Goal: Check status: Check status

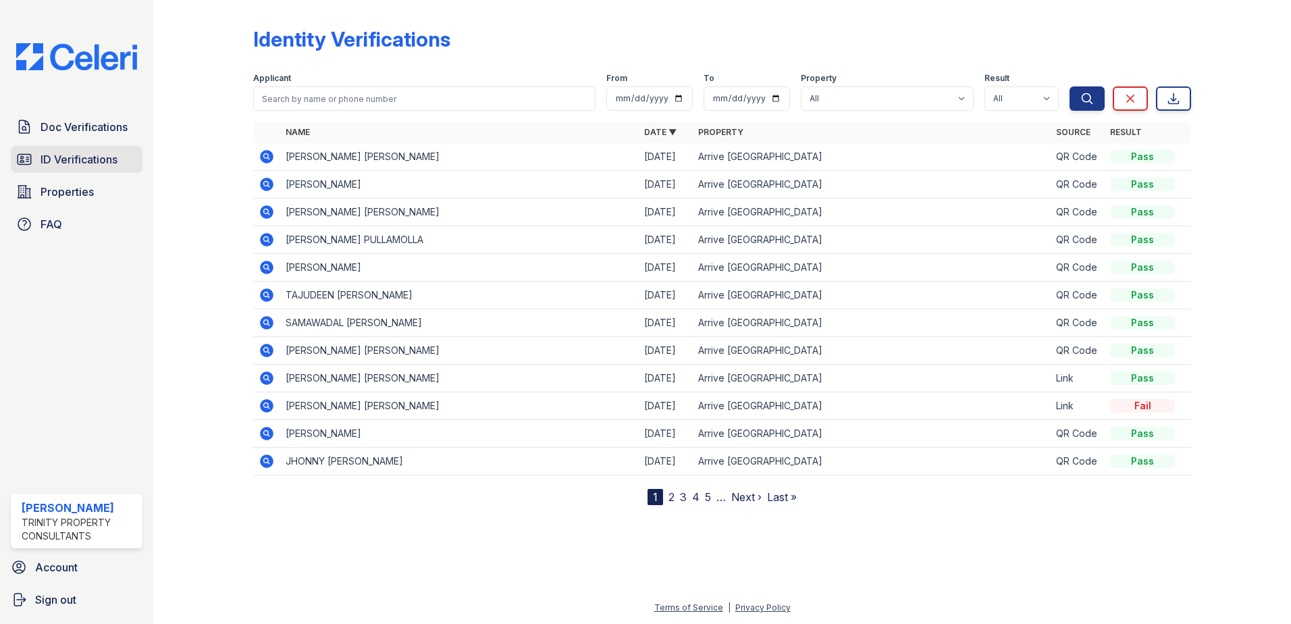
click at [65, 165] on span "ID Verifications" at bounding box center [79, 159] width 77 height 16
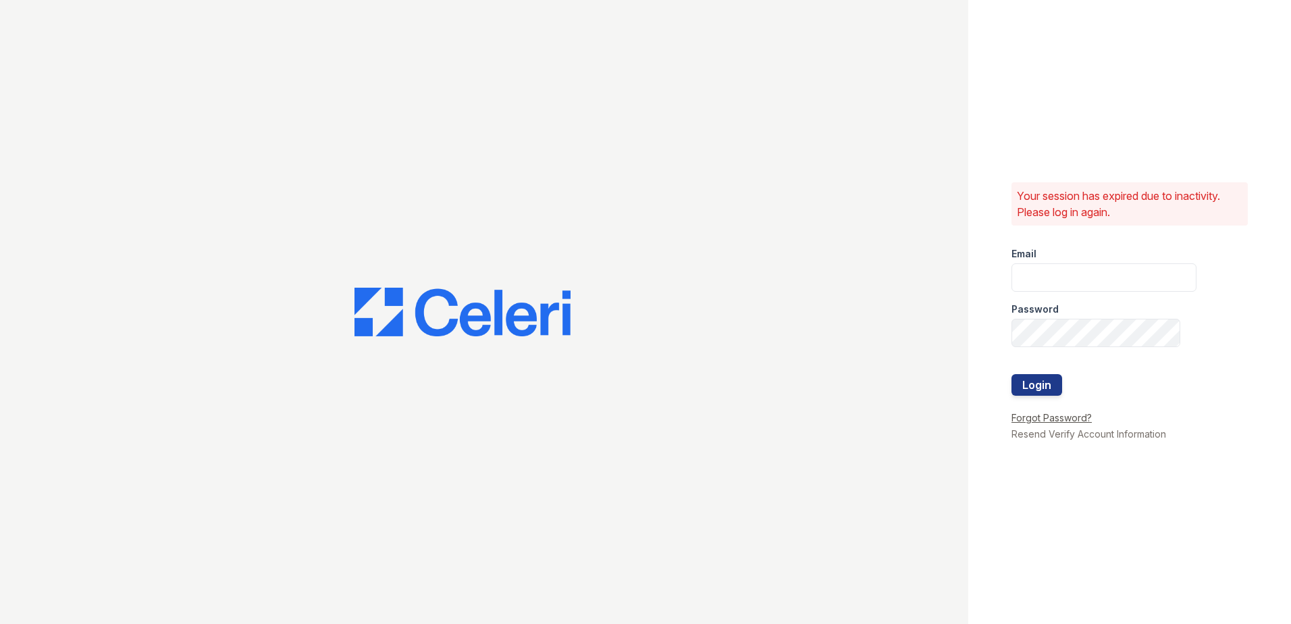
type input "[EMAIL_ADDRESS][DOMAIN_NAME]"
click at [1037, 381] on button "Login" at bounding box center [1036, 385] width 51 height 22
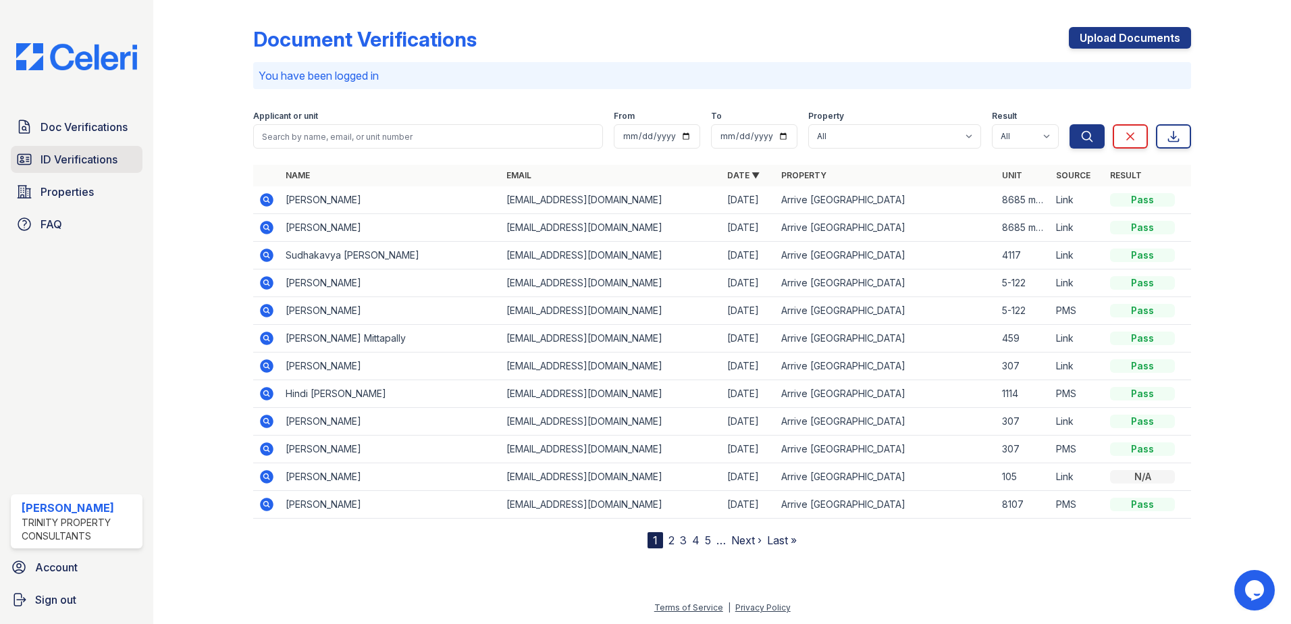
click at [113, 151] on link "ID Verifications" at bounding box center [77, 159] width 132 height 27
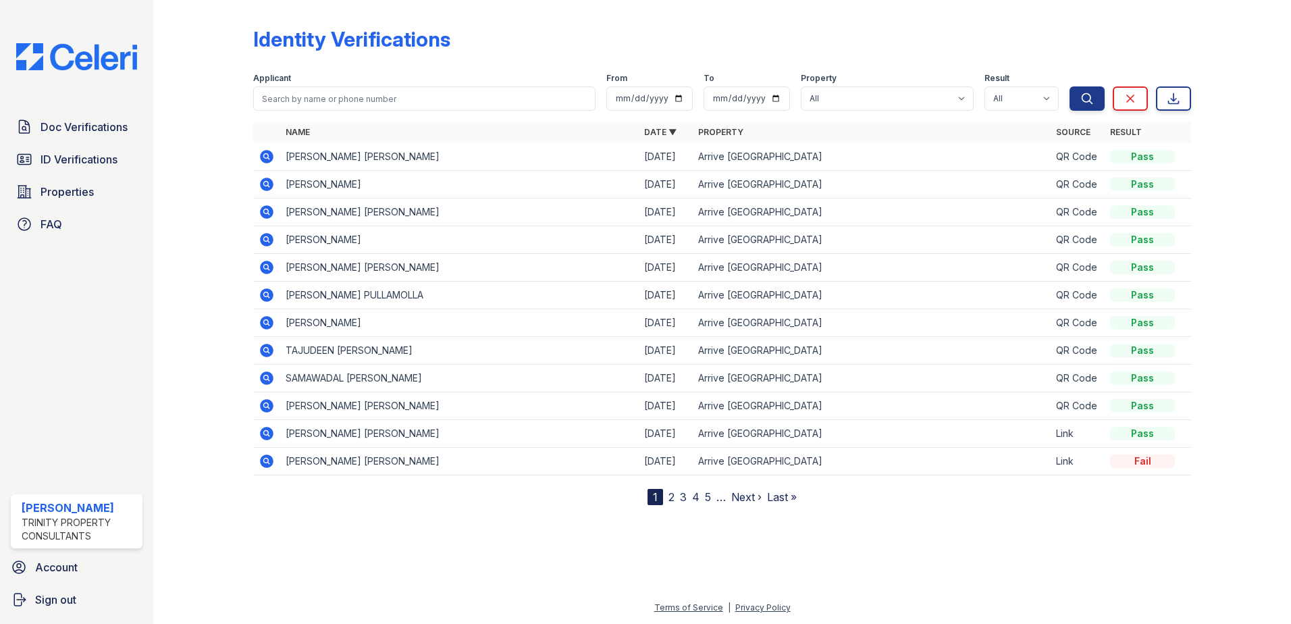
drag, startPoint x: 288, startPoint y: 157, endPoint x: 466, endPoint y: 151, distance: 178.4
click at [466, 151] on td "MARIA ASUN MENDEZ DE CARBALLO" at bounding box center [459, 157] width 359 height 28
drag, startPoint x: 466, startPoint y: 151, endPoint x: 437, endPoint y: 157, distance: 29.8
copy td "MARIA ASUN MENDEZ DE CARBALLO"
click at [267, 160] on icon at bounding box center [267, 157] width 14 height 14
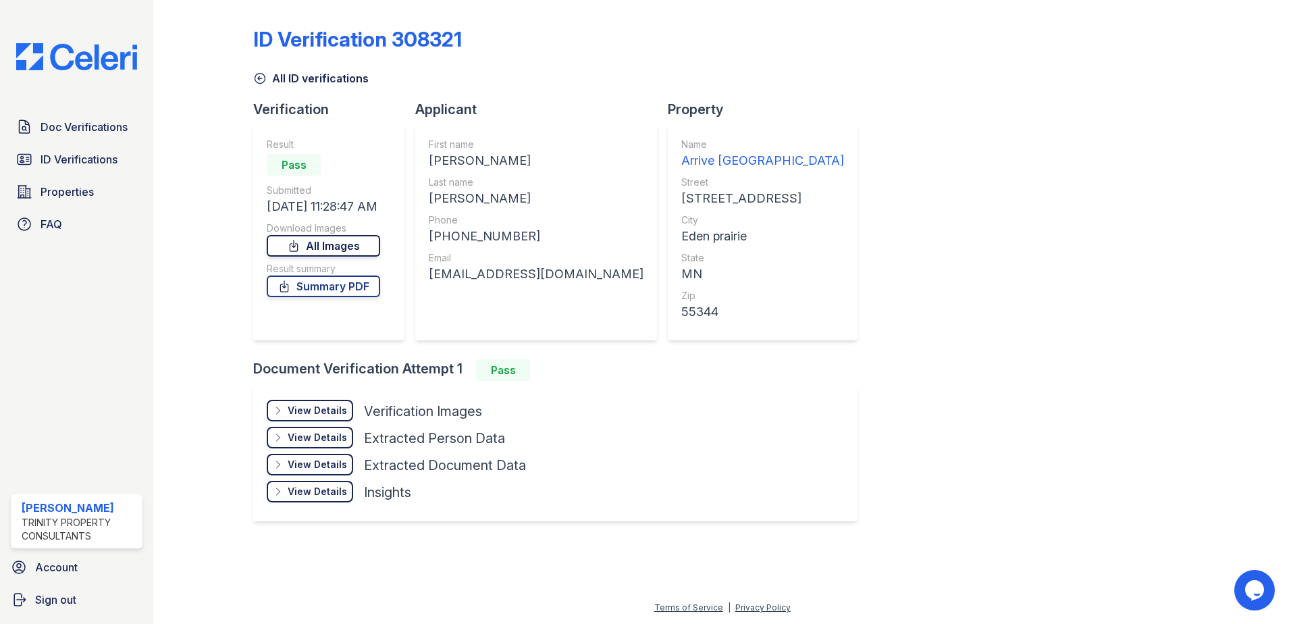
click at [347, 246] on link "All Images" at bounding box center [323, 246] width 113 height 22
drag, startPoint x: 1161, startPoint y: 315, endPoint x: 1146, endPoint y: 312, distance: 15.8
click at [1162, 315] on div "ID Verification 308321 All ID verifications Verification Result Pass Submitted …" at bounding box center [722, 272] width 938 height 535
click at [338, 286] on link "Summary PDF" at bounding box center [323, 286] width 113 height 22
click at [88, 157] on span "ID Verifications" at bounding box center [79, 159] width 77 height 16
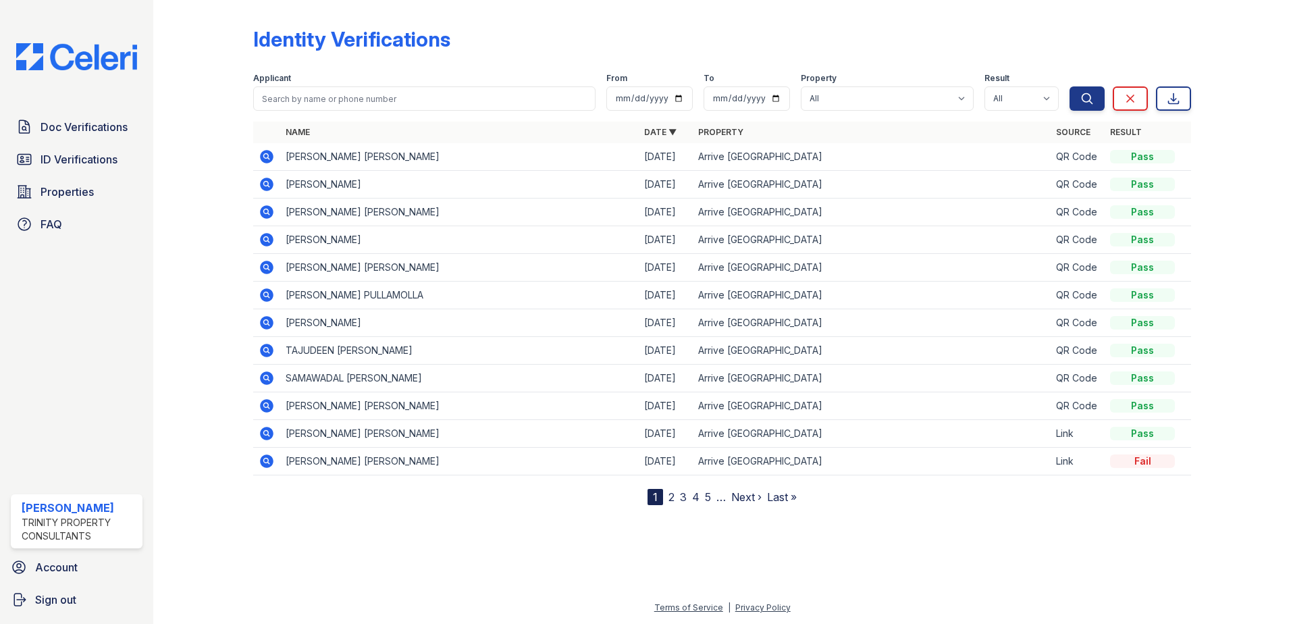
drag, startPoint x: 285, startPoint y: 183, endPoint x: 369, endPoint y: 182, distance: 84.4
click at [369, 182] on td "JOSE R CARBALLO" at bounding box center [459, 185] width 359 height 28
drag, startPoint x: 369, startPoint y: 182, endPoint x: 361, endPoint y: 184, distance: 8.2
copy td "JOSE R CARBALLO"
click at [267, 185] on icon at bounding box center [265, 183] width 3 height 3
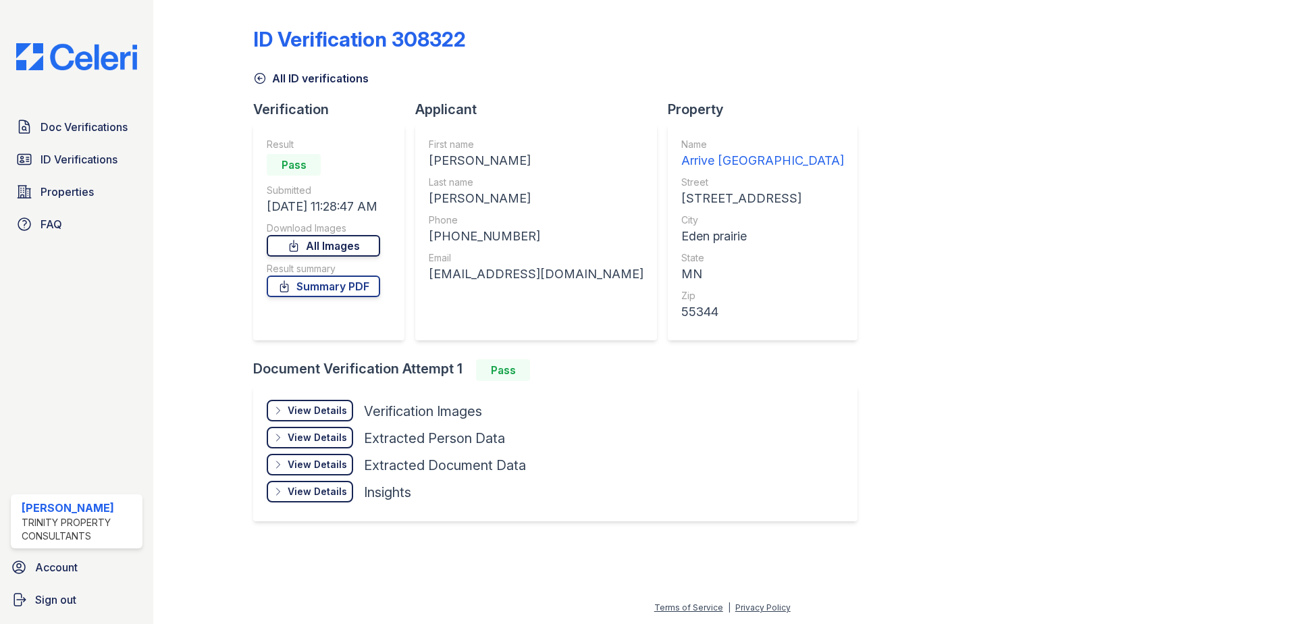
click at [344, 250] on link "All Images" at bounding box center [323, 246] width 113 height 22
drag, startPoint x: 1244, startPoint y: 342, endPoint x: 1090, endPoint y: 294, distance: 160.4
click at [1244, 342] on div at bounding box center [1230, 272] width 78 height 535
click at [348, 293] on link "Summary PDF" at bounding box center [323, 286] width 113 height 22
